Goal: Information Seeking & Learning: Learn about a topic

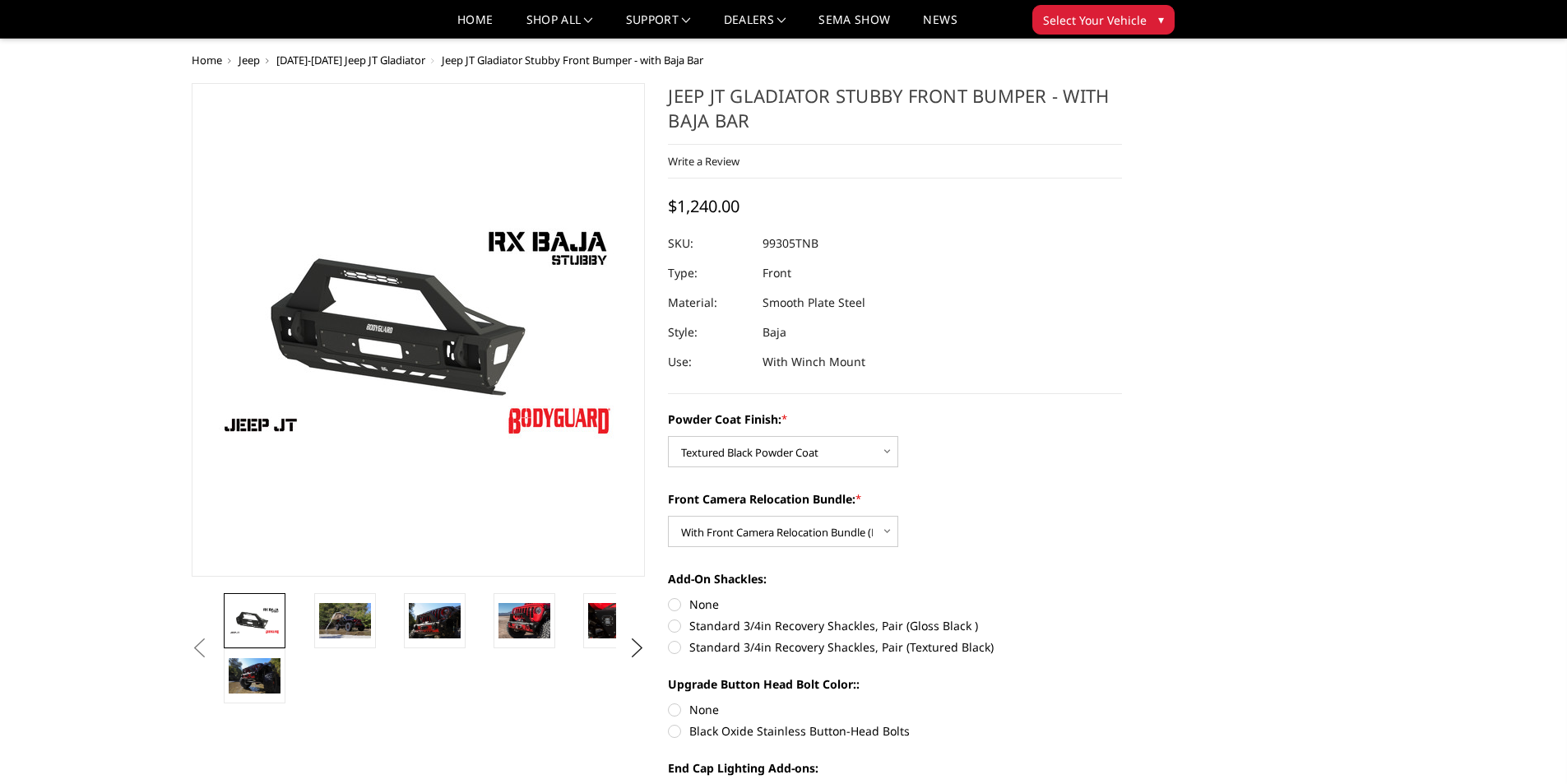
select select "4248"
select select "4249"
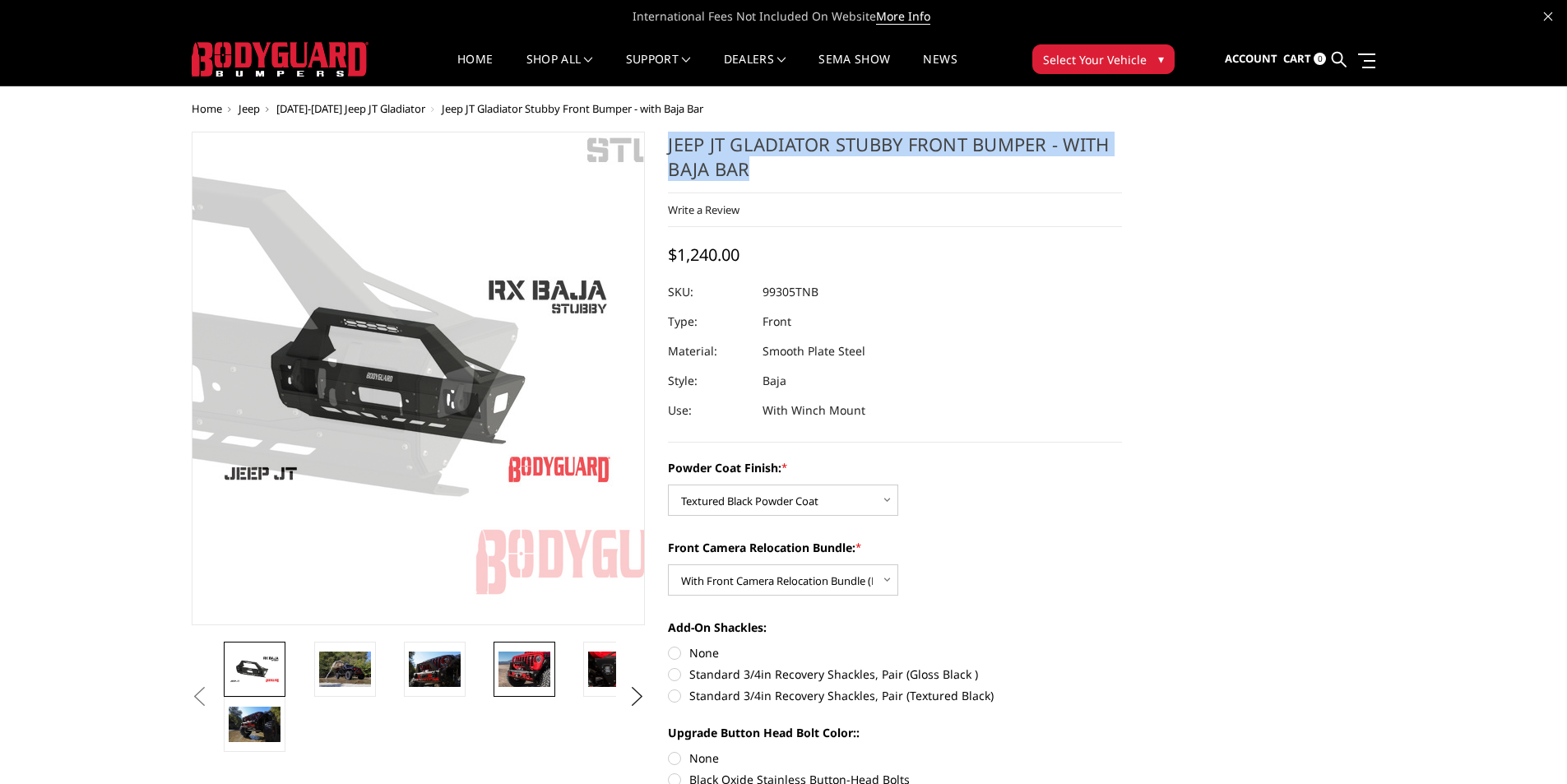
click at [498, 679] on img at bounding box center [524, 668] width 51 height 35
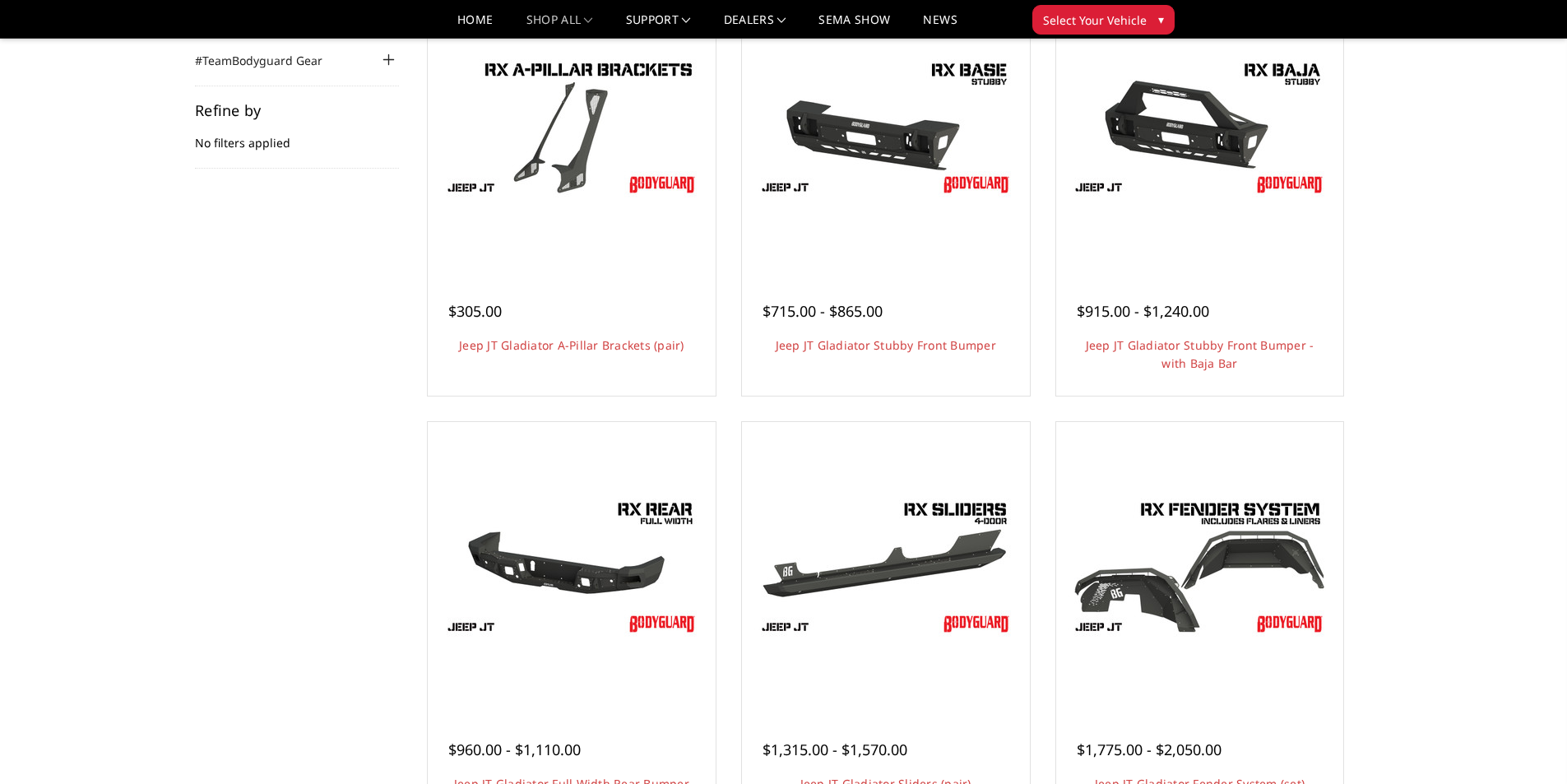
scroll to position [329, 0]
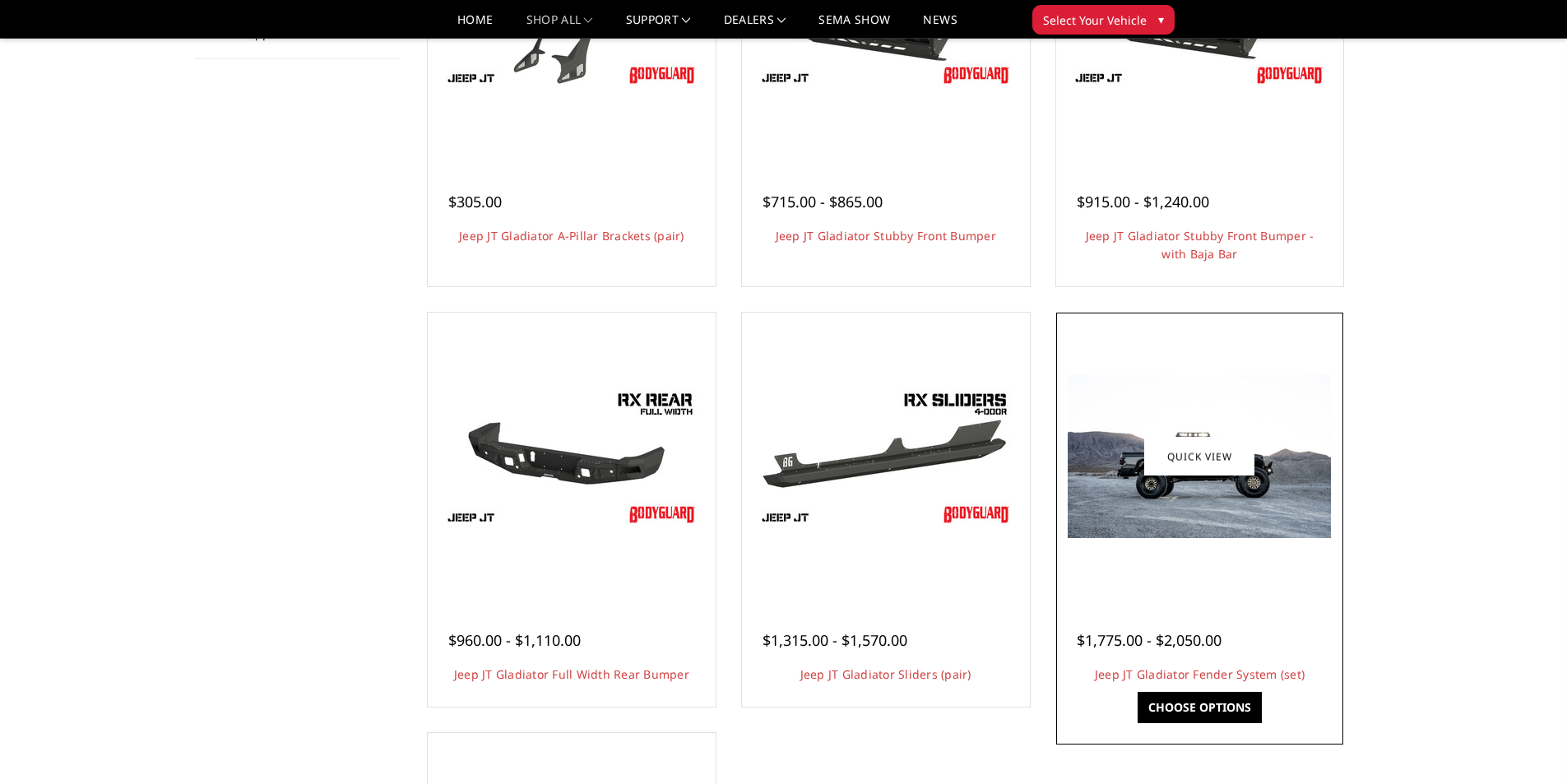
click at [1162, 498] on img at bounding box center [1199, 456] width 263 height 163
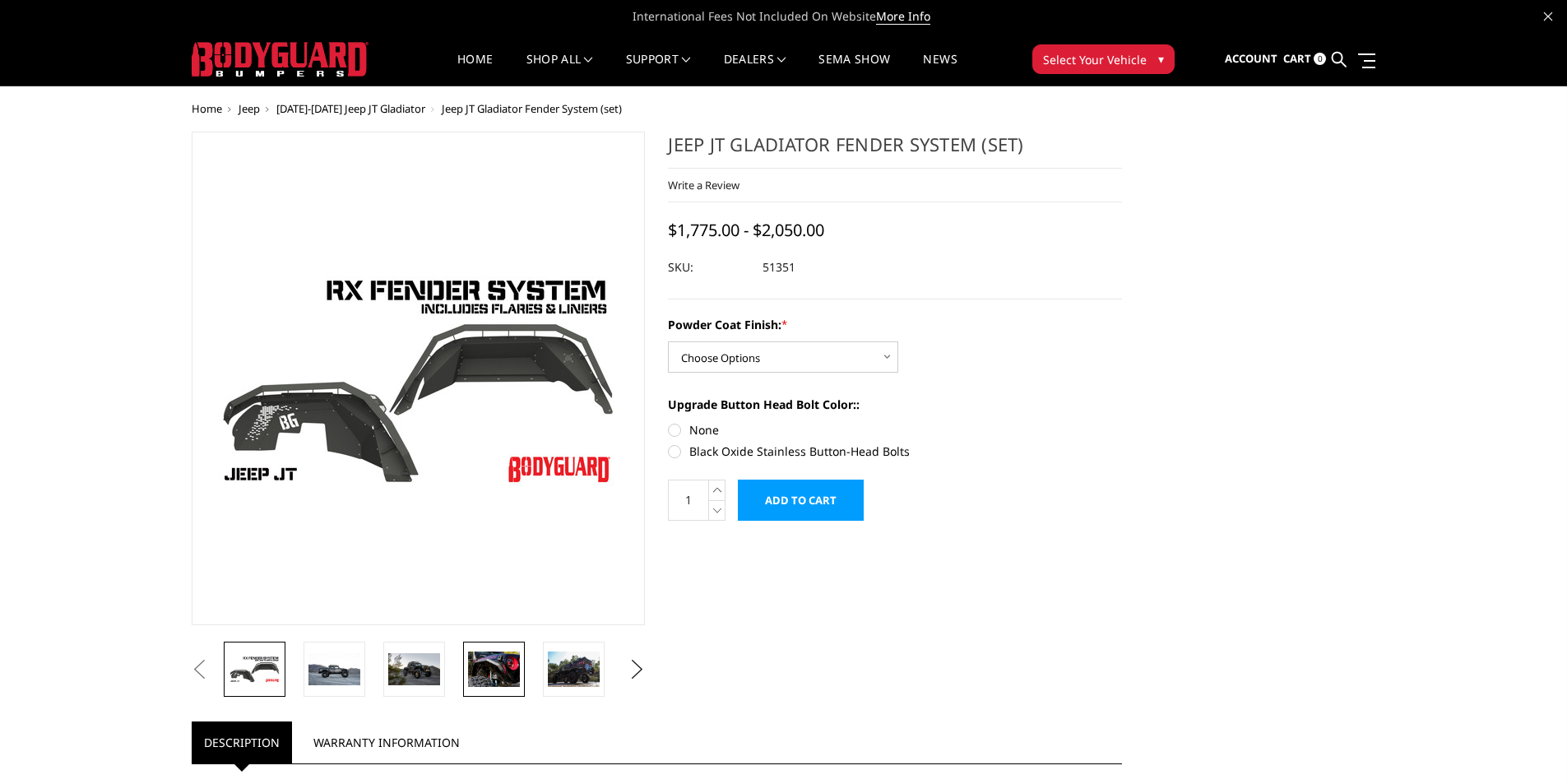
click at [495, 661] on img at bounding box center [494, 668] width 51 height 35
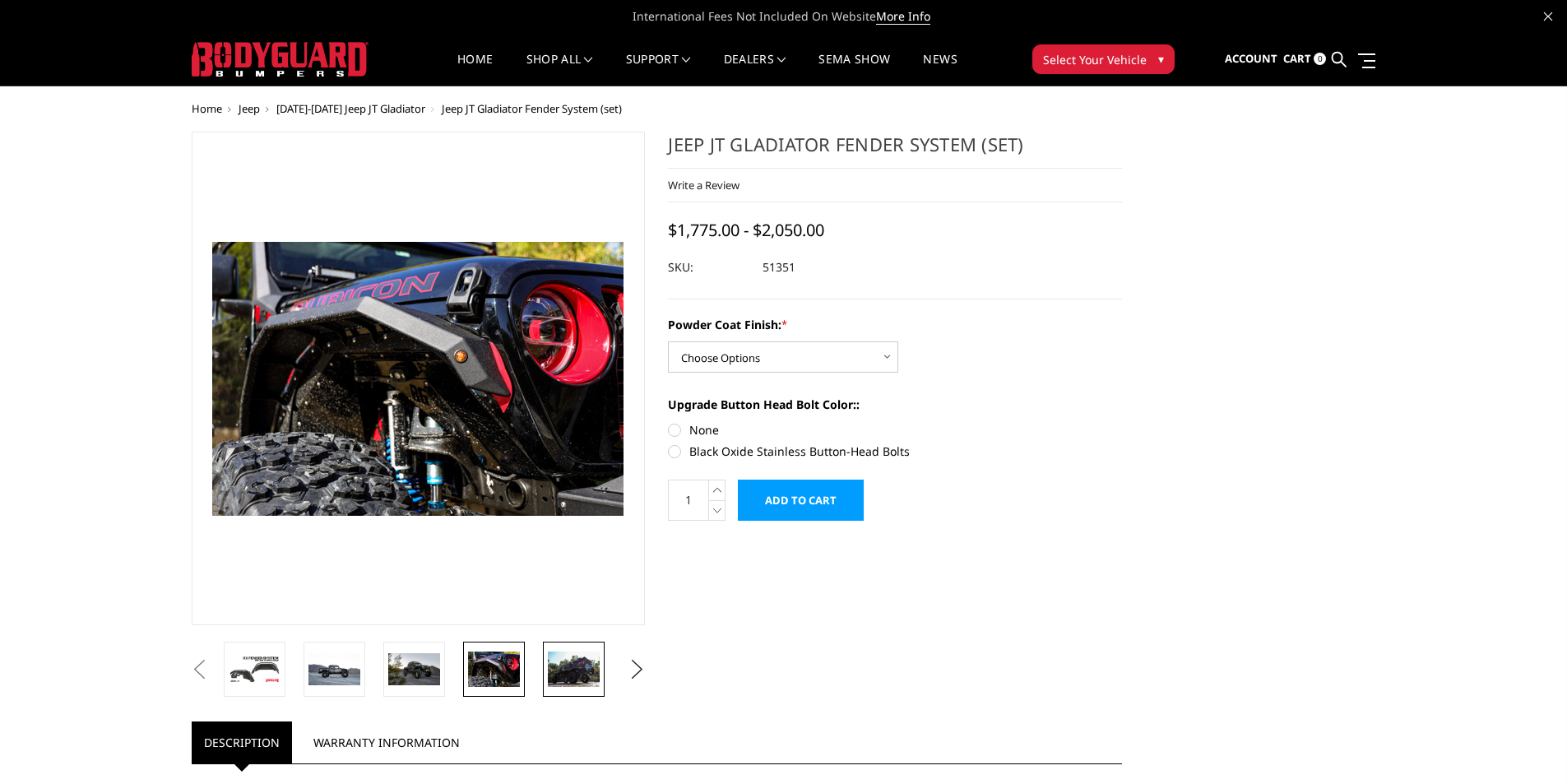
click at [588, 670] on img at bounding box center [573, 668] width 51 height 35
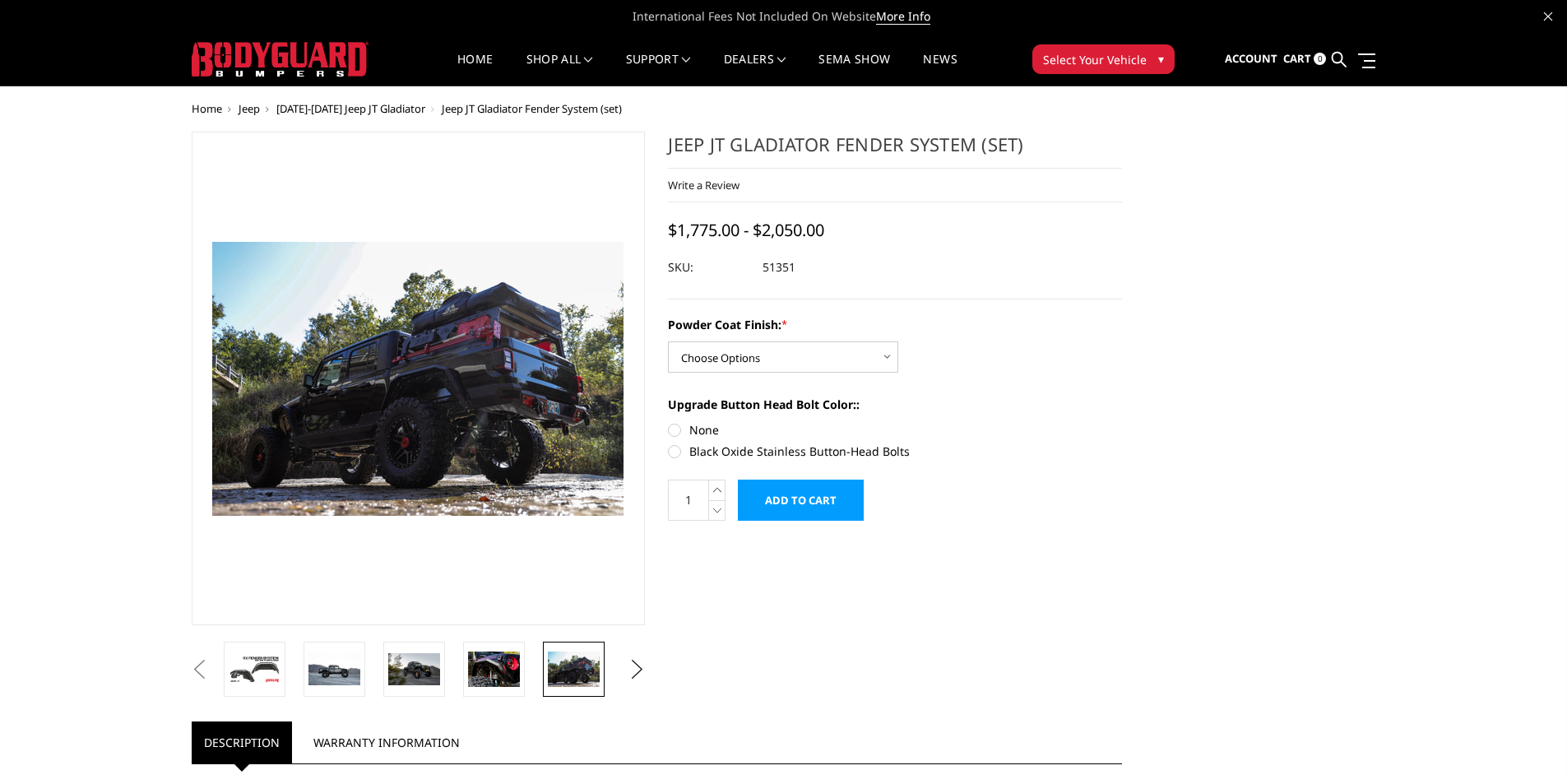
drag, startPoint x: 620, startPoint y: 671, endPoint x: 630, endPoint y: 671, distance: 10.0
click at [621, 671] on ul "Previous Next" at bounding box center [419, 669] width 463 height 55
click at [635, 669] on button "Next" at bounding box center [637, 670] width 25 height 25
click at [580, 678] on img at bounding box center [573, 668] width 51 height 35
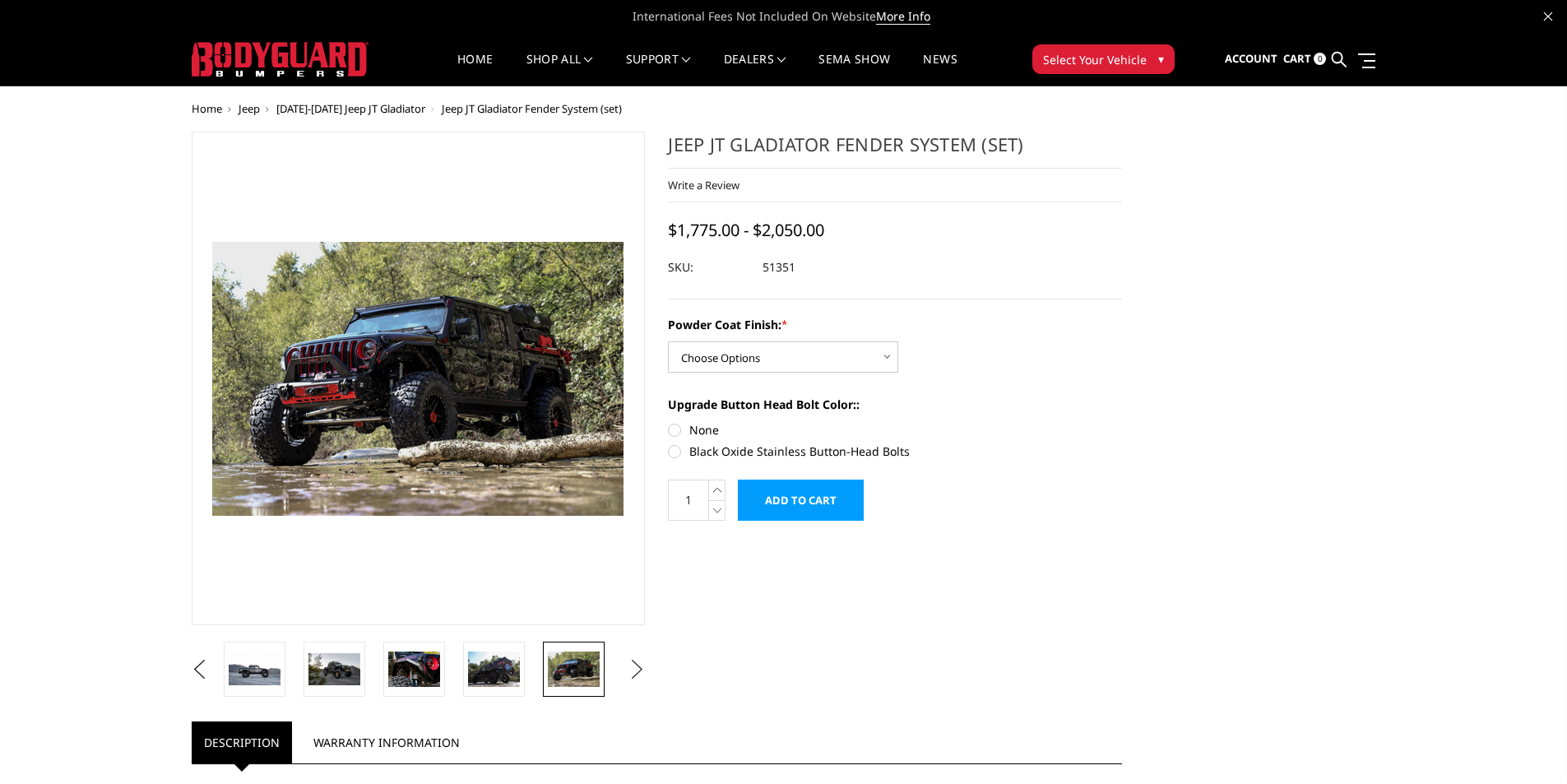
click at [641, 668] on button "Next" at bounding box center [637, 670] width 25 height 25
click at [573, 672] on img at bounding box center [573, 668] width 51 height 35
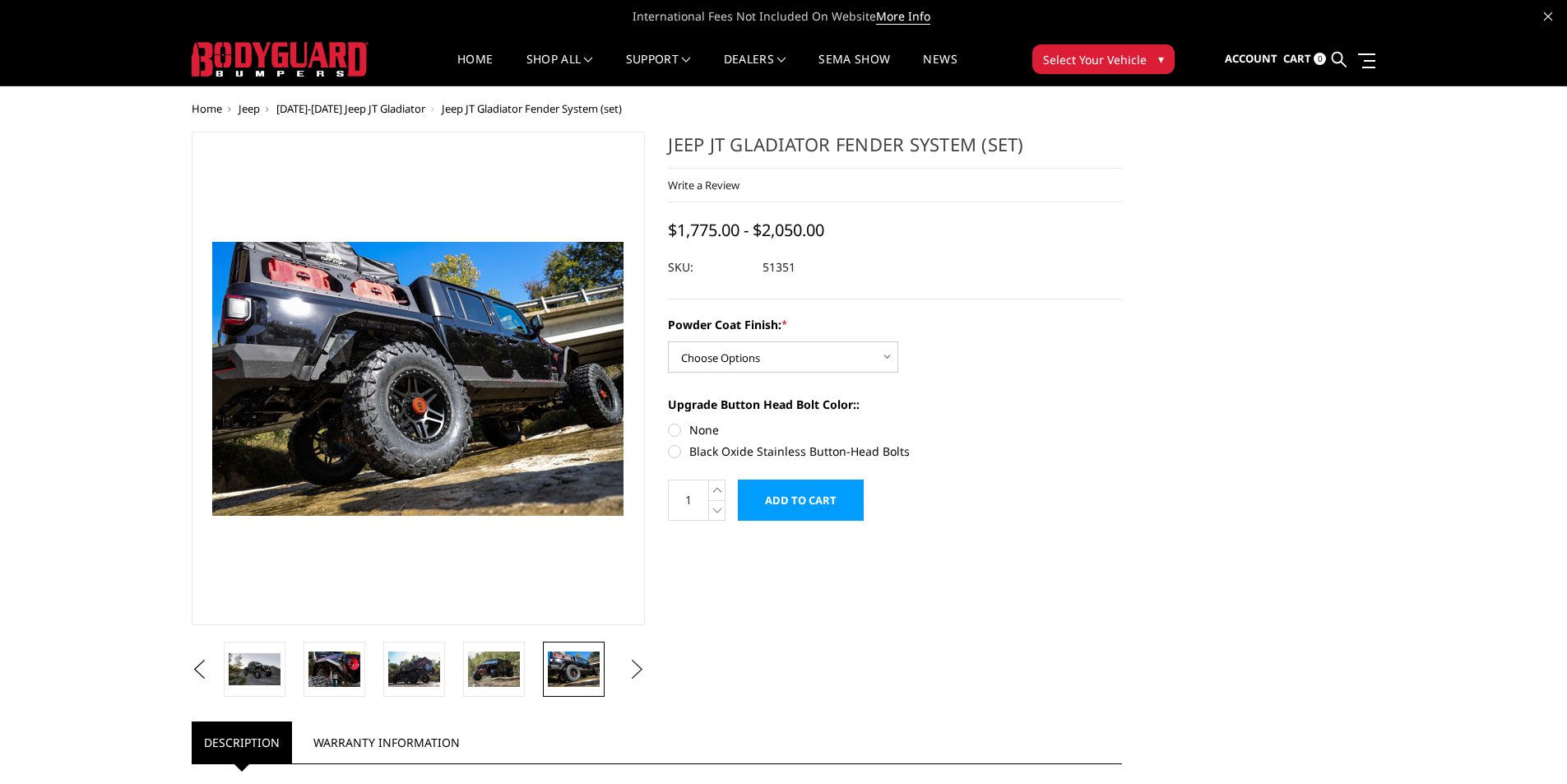
click at [637, 670] on button "Next" at bounding box center [637, 670] width 25 height 25
